Goal: Navigation & Orientation: Find specific page/section

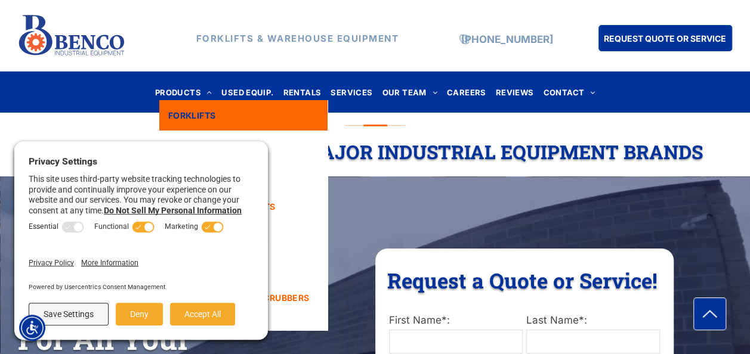
click at [205, 111] on span "FORKLIFTS" at bounding box center [192, 115] width 48 height 13
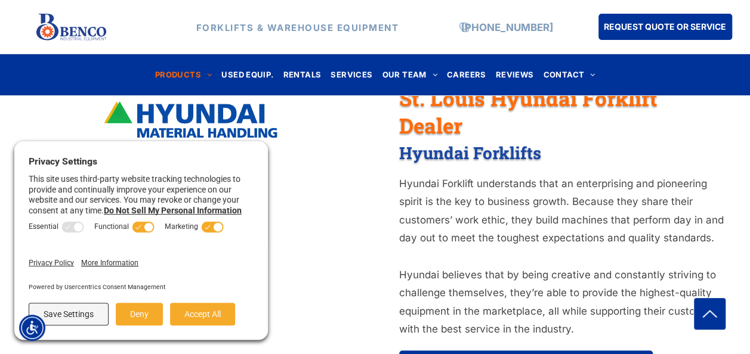
scroll to position [418, 0]
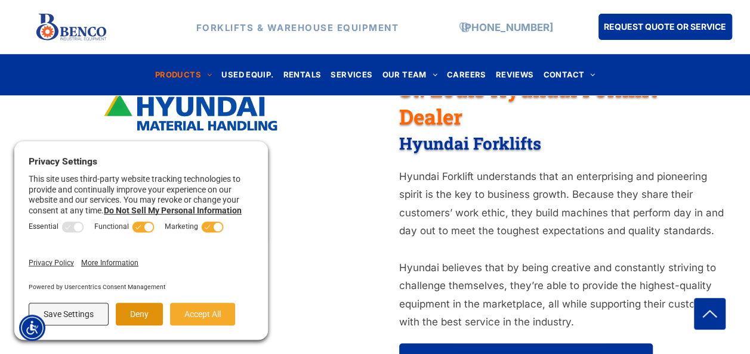
click at [149, 316] on button "Deny" at bounding box center [139, 314] width 47 height 23
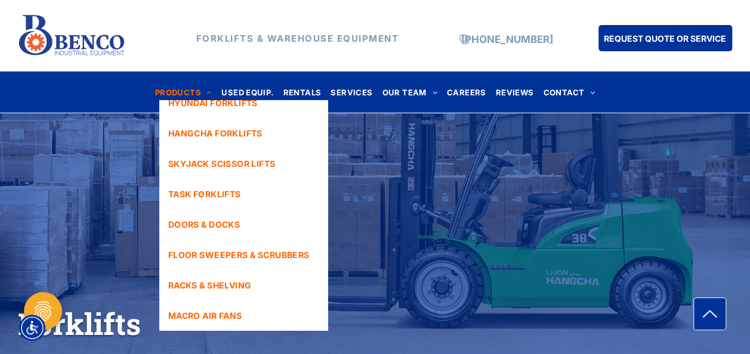
scroll to position [0, 0]
